Goal: Task Accomplishment & Management: Use online tool/utility

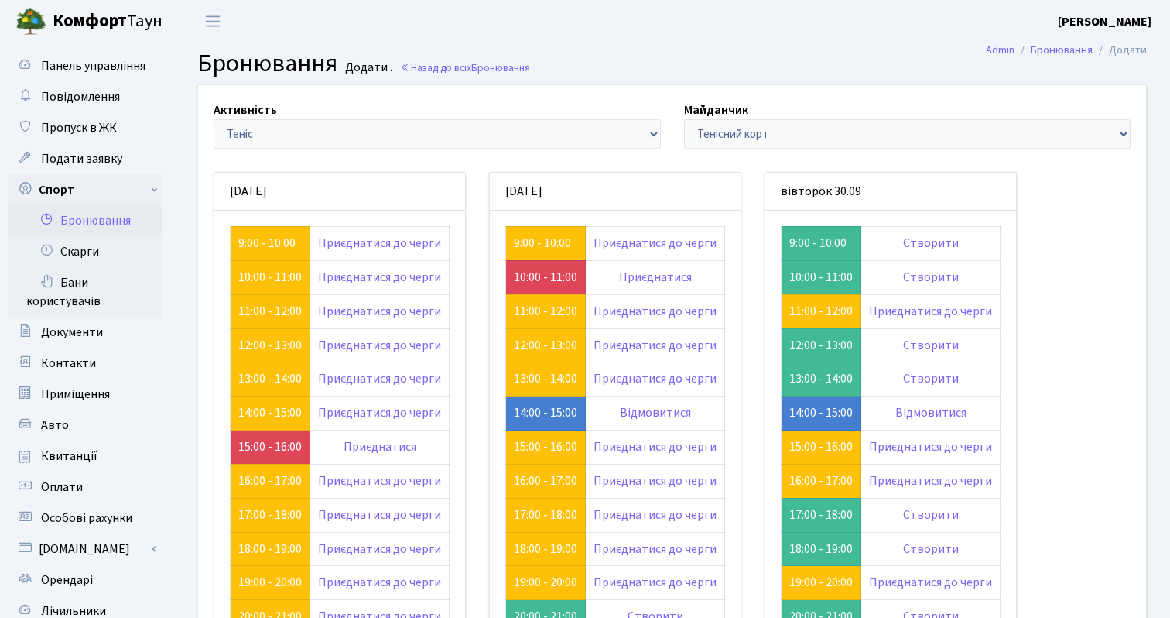
scroll to position [110, 0]
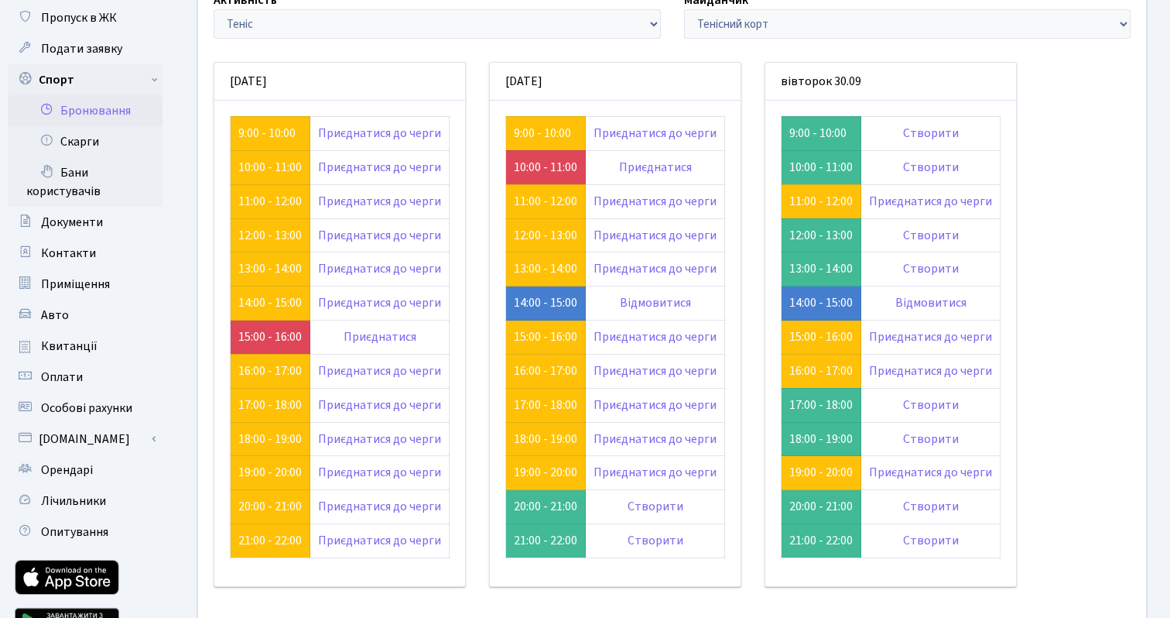
copy link "14:00 - 15:00"
drag, startPoint x: 783, startPoint y: 300, endPoint x: 851, endPoint y: 307, distance: 68.4
click at [851, 307] on td "14:00 - 15:00" at bounding box center [822, 303] width 80 height 34
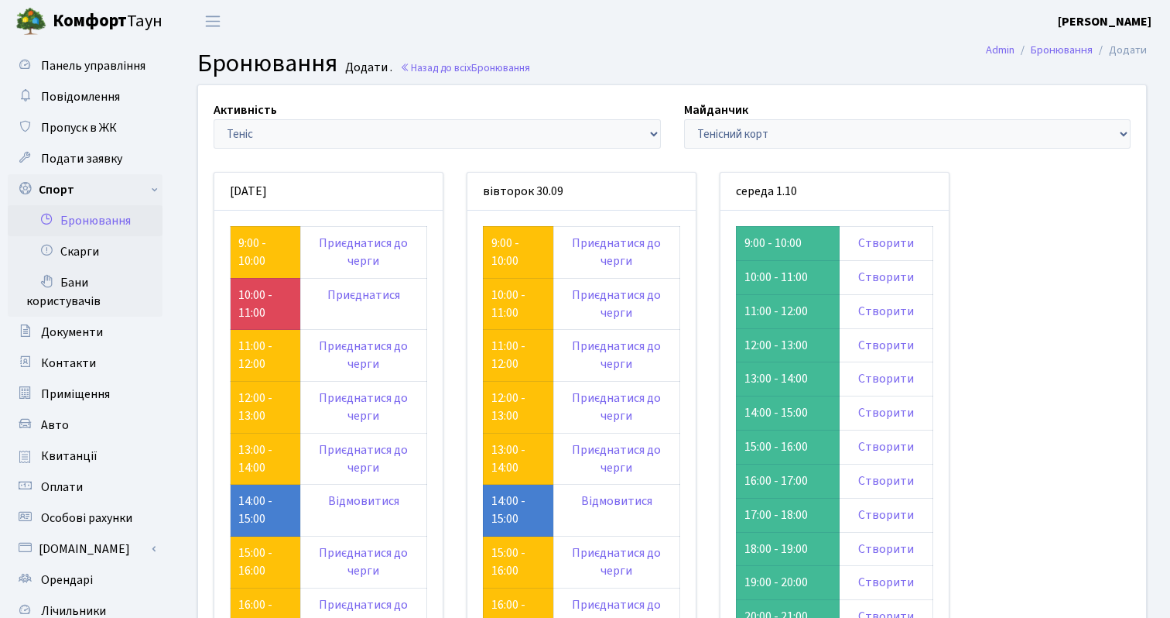
scroll to position [110, 0]
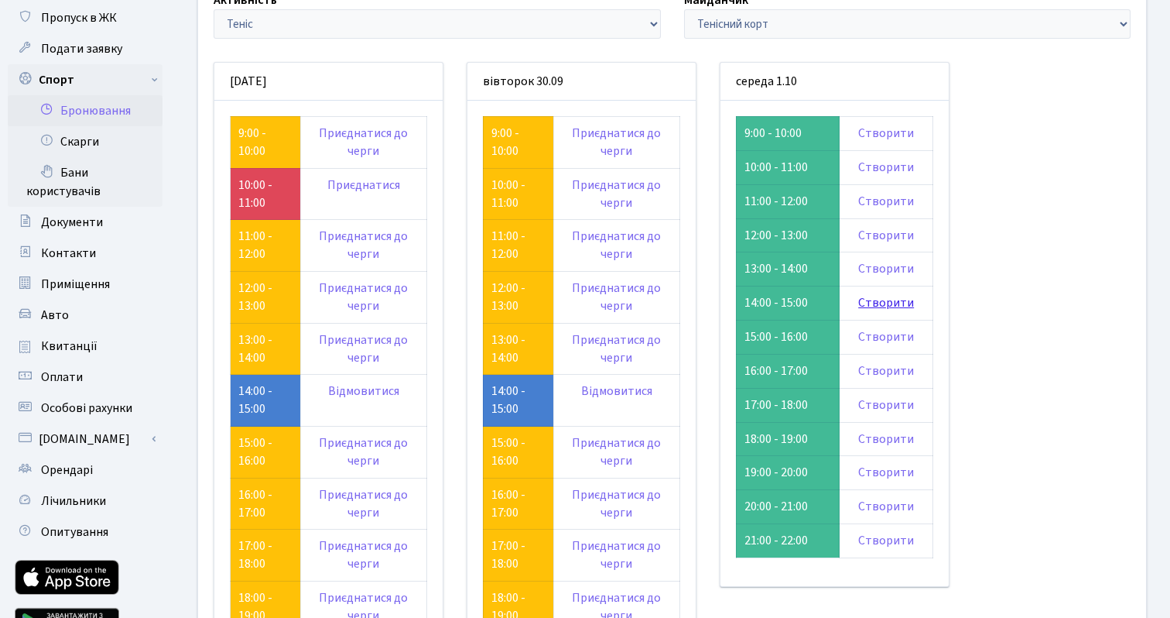
click at [885, 303] on link "Створити" at bounding box center [886, 302] width 56 height 17
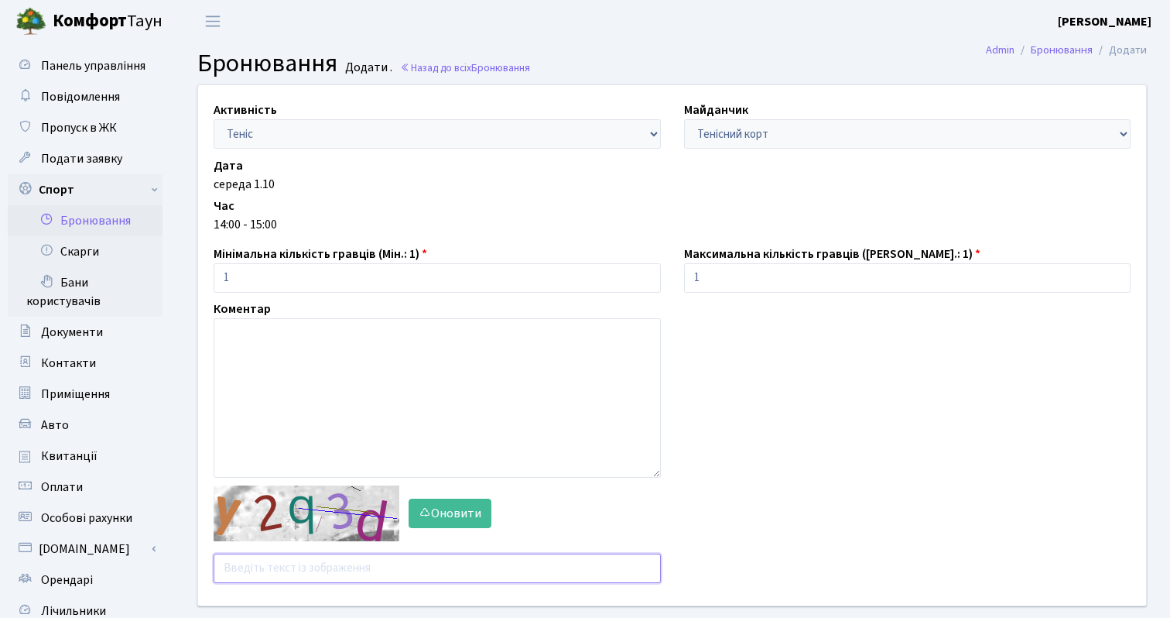
click at [289, 573] on input "text" at bounding box center [437, 567] width 447 height 29
type input "xhy6n"
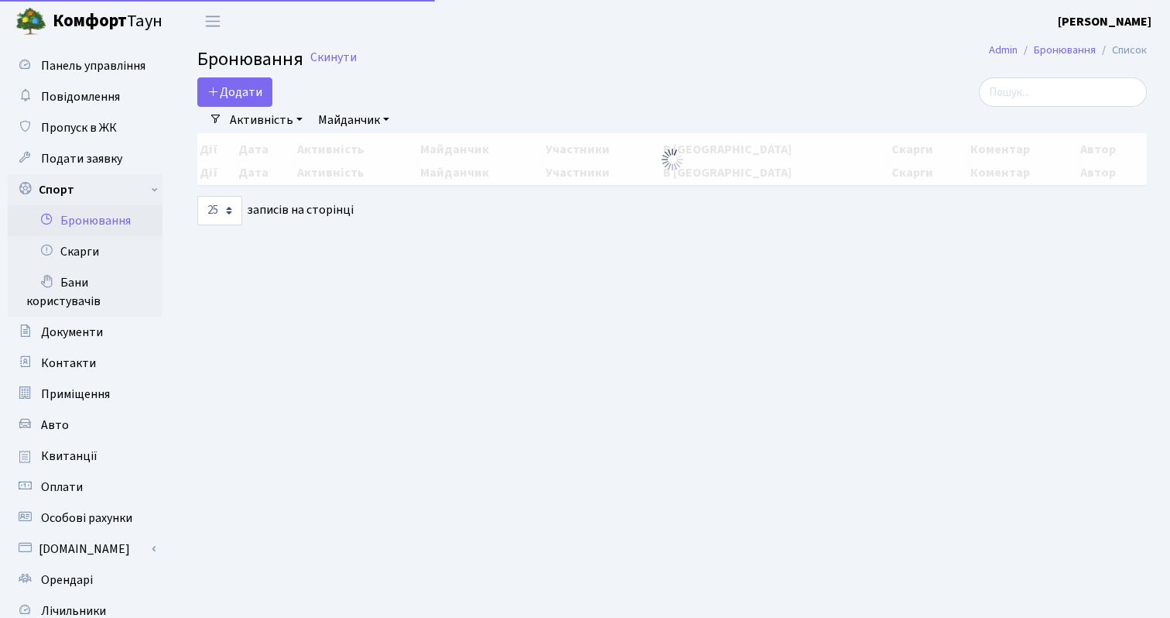
select select "25"
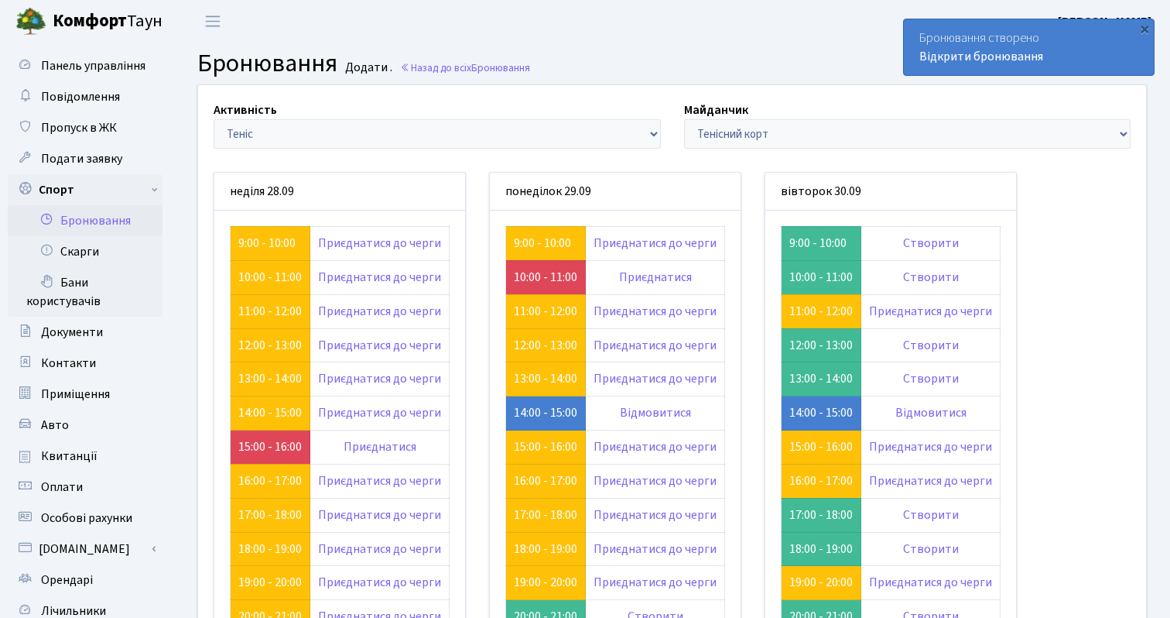
scroll to position [110, 0]
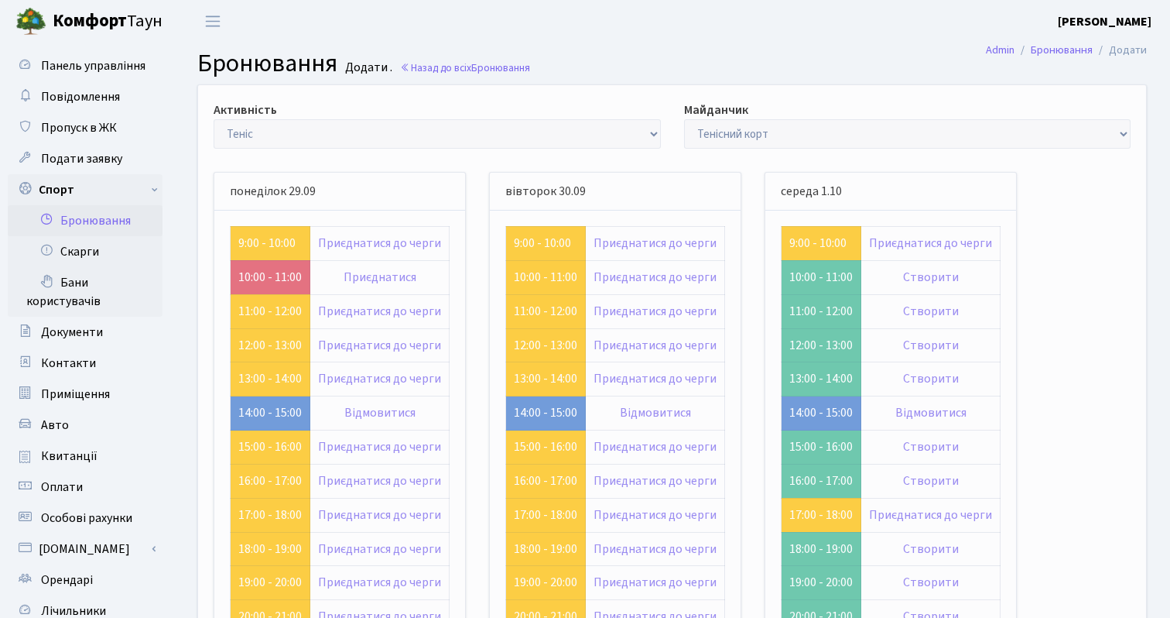
scroll to position [110, 0]
